Goal: Find specific page/section: Find specific page/section

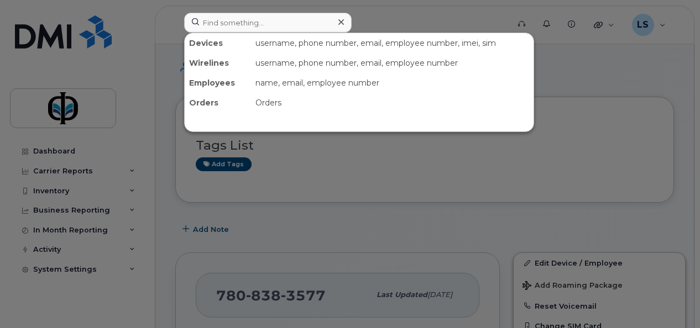
click at [224, 22] on input at bounding box center [267, 23] width 167 height 20
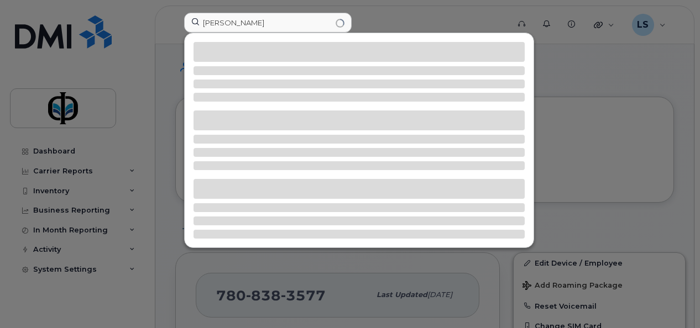
type input "william"
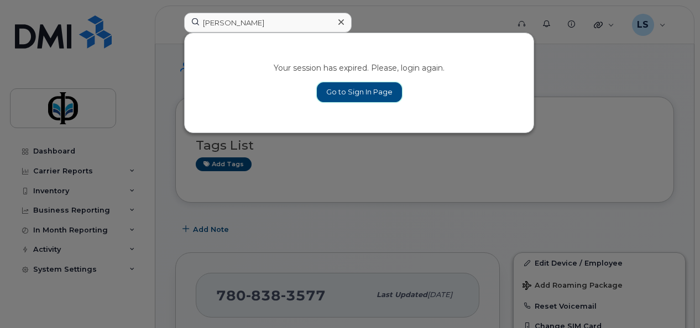
click at [344, 82] on link "Go to Sign In Page" at bounding box center [359, 92] width 85 height 20
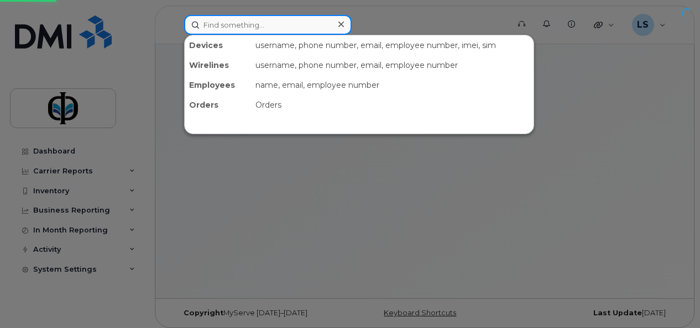
click at [244, 26] on input at bounding box center [267, 25] width 167 height 20
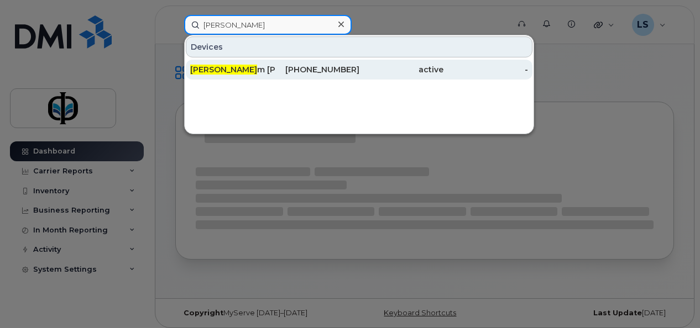
type input "[PERSON_NAME]"
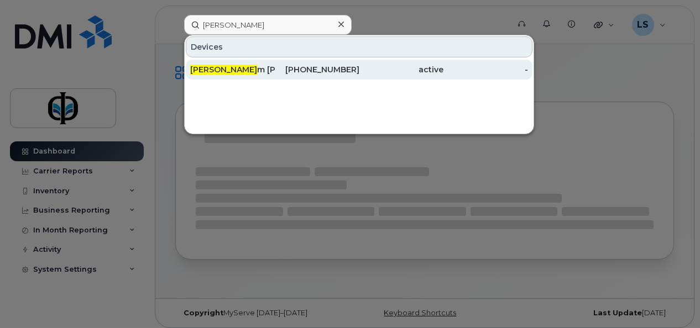
click at [263, 69] on div "Willia m Palaganas" at bounding box center [232, 69] width 85 height 11
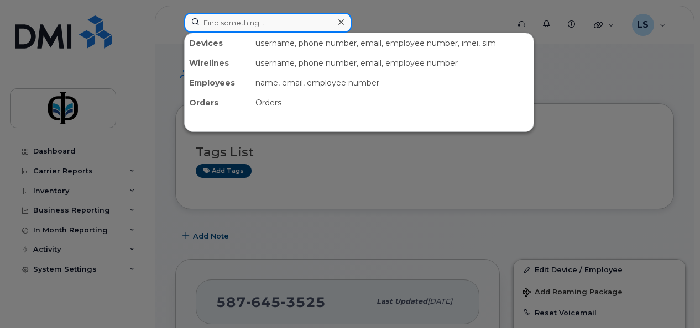
click at [277, 24] on input at bounding box center [267, 23] width 167 height 20
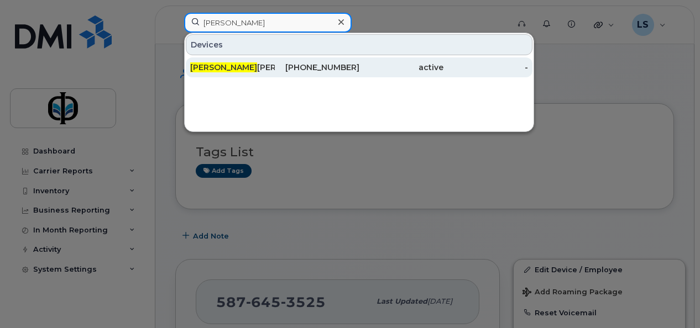
type input "ugo"
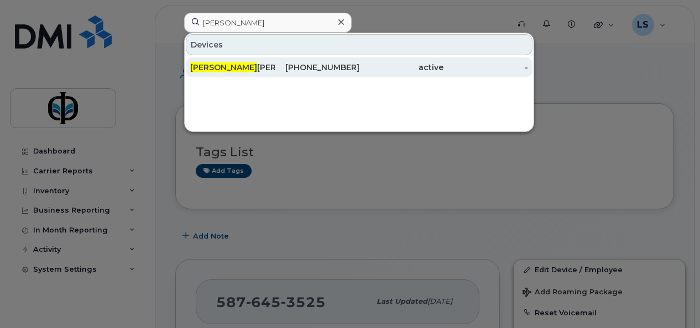
click at [269, 74] on div "Ugo chukwu Ezeilo" at bounding box center [232, 67] width 85 height 20
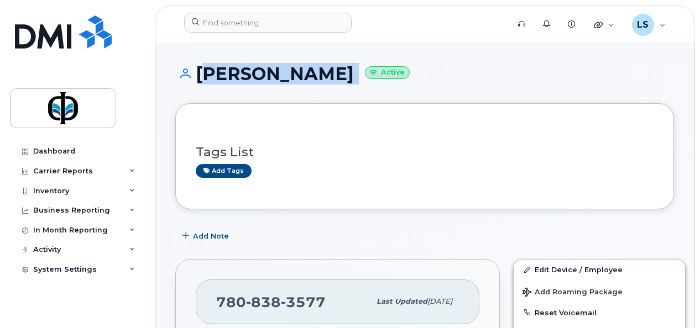
drag, startPoint x: 199, startPoint y: 74, endPoint x: 374, endPoint y: 80, distance: 175.3
click at [374, 80] on h1 "Ugochukwu Ezeilo Active" at bounding box center [424, 73] width 499 height 19
drag, startPoint x: 374, startPoint y: 80, endPoint x: 343, endPoint y: 75, distance: 31.9
copy h1 "Ugochukwu Ezeilo"
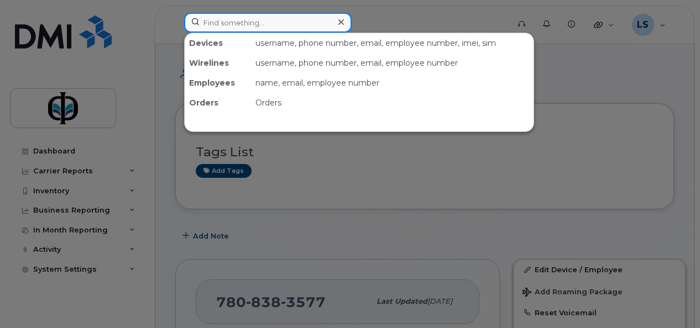
click at [239, 18] on input at bounding box center [267, 23] width 167 height 20
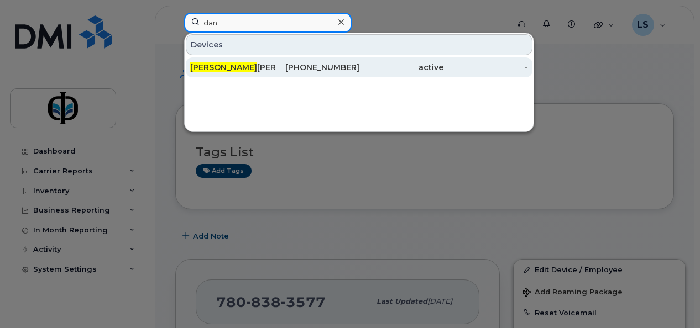
type input "dan"
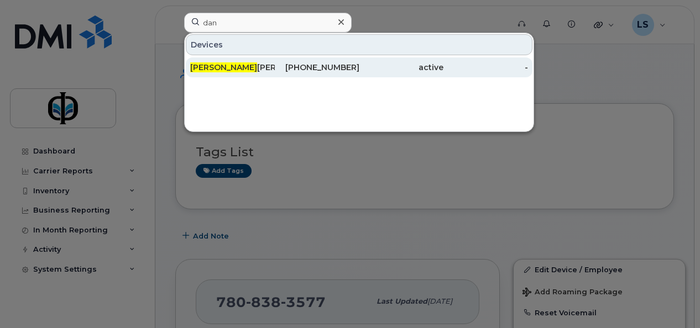
click at [274, 63] on div "Dan ielle Dugal" at bounding box center [232, 67] width 85 height 11
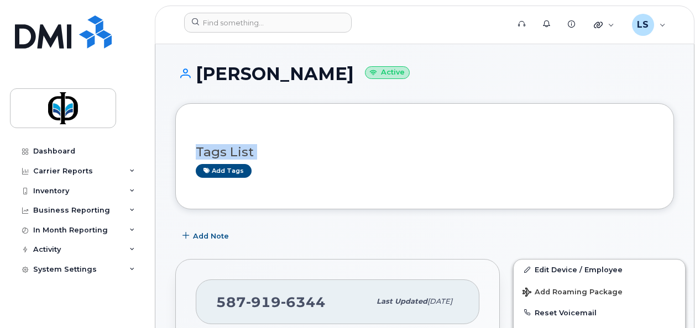
drag, startPoint x: 0, startPoint y: 0, endPoint x: 187, endPoint y: 258, distance: 318.2
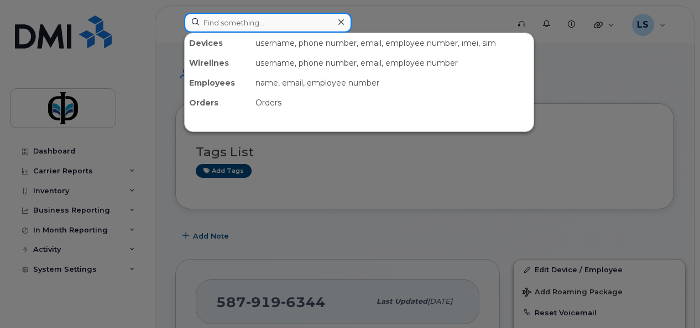
click at [238, 24] on input at bounding box center [267, 23] width 167 height 20
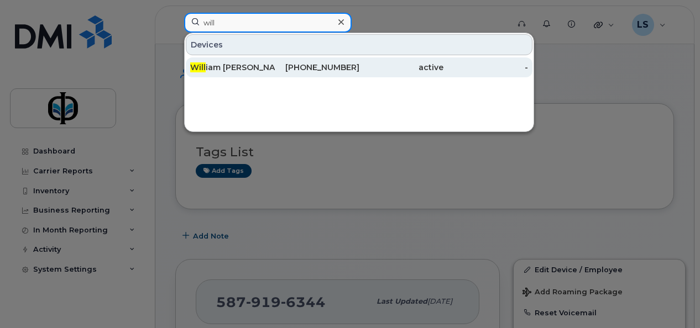
type input "will"
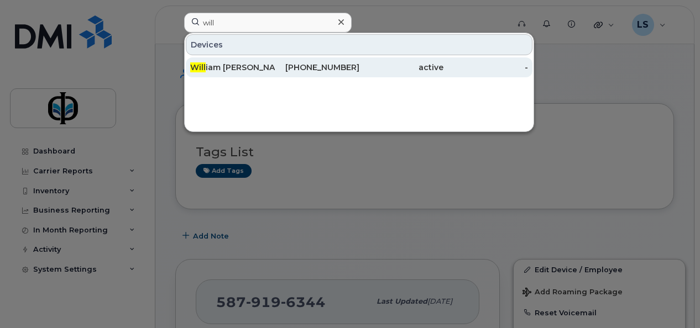
click at [250, 70] on div "Will iam [PERSON_NAME]" at bounding box center [232, 67] width 85 height 11
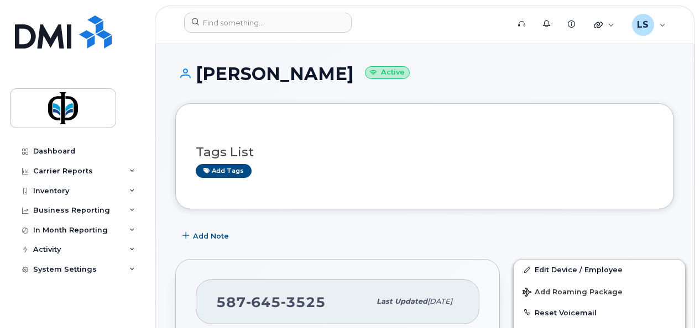
drag, startPoint x: 197, startPoint y: 73, endPoint x: 368, endPoint y: 83, distance: 171.7
click at [368, 83] on h1 "William Palaganas Active" at bounding box center [424, 73] width 499 height 19
drag, startPoint x: 368, startPoint y: 83, endPoint x: 352, endPoint y: 71, distance: 20.2
copy h1 "William Palaganas"
